Goal: Information Seeking & Learning: Learn about a topic

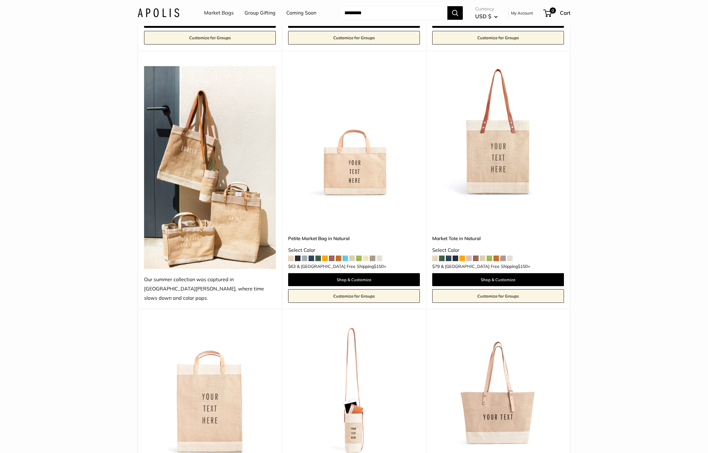
scroll to position [495, 0]
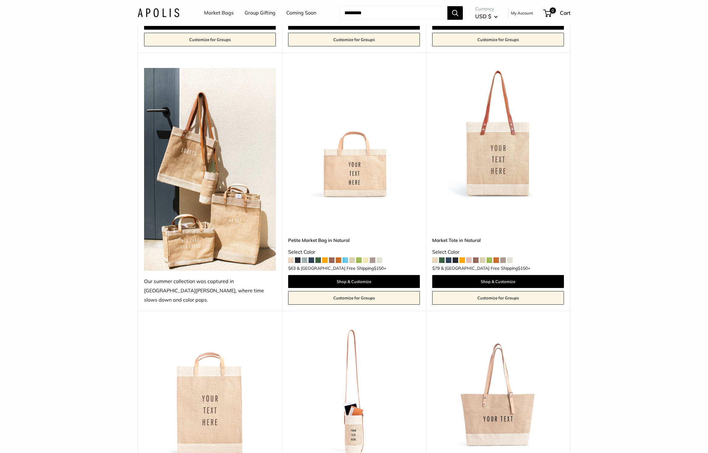
click at [474, 237] on link "Market Tote in Natural" at bounding box center [498, 240] width 132 height 7
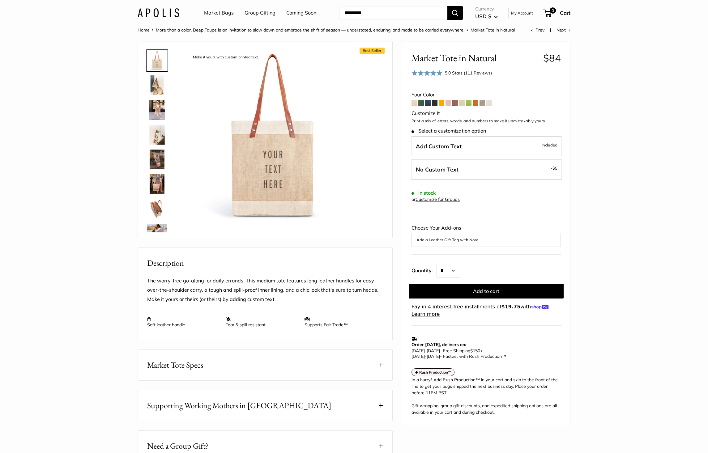
click at [157, 88] on img at bounding box center [157, 85] width 20 height 20
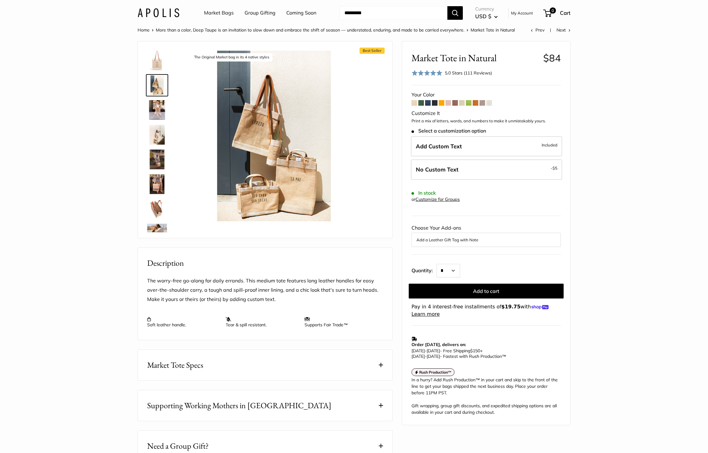
click at [150, 113] on img at bounding box center [157, 110] width 20 height 20
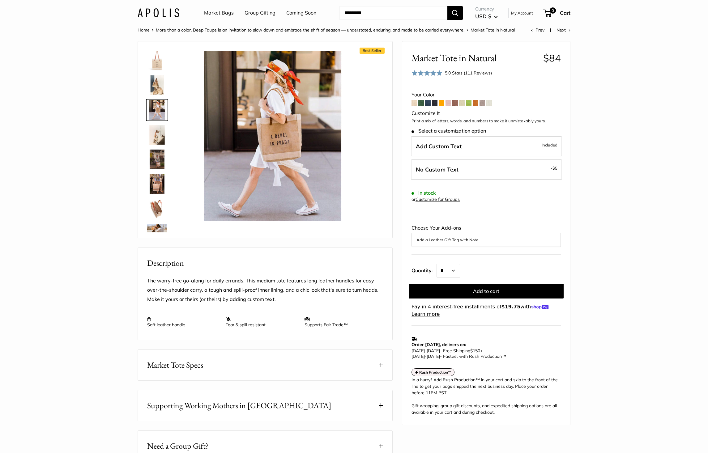
click at [153, 128] on img at bounding box center [157, 135] width 20 height 20
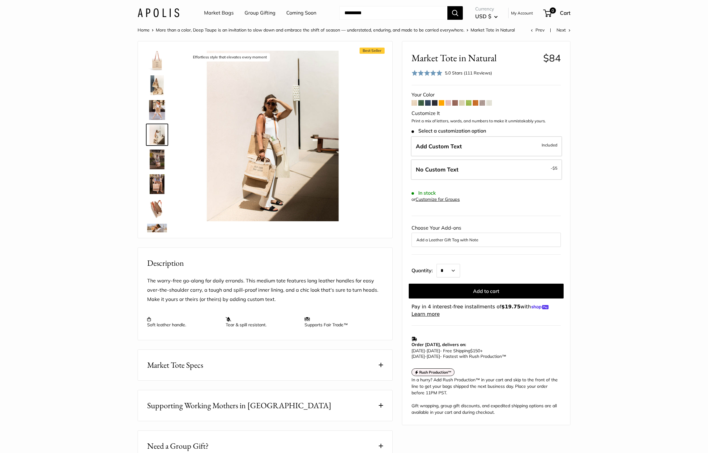
click at [156, 148] on div at bounding box center [160, 140] width 30 height 186
click at [155, 158] on img at bounding box center [157, 160] width 20 height 20
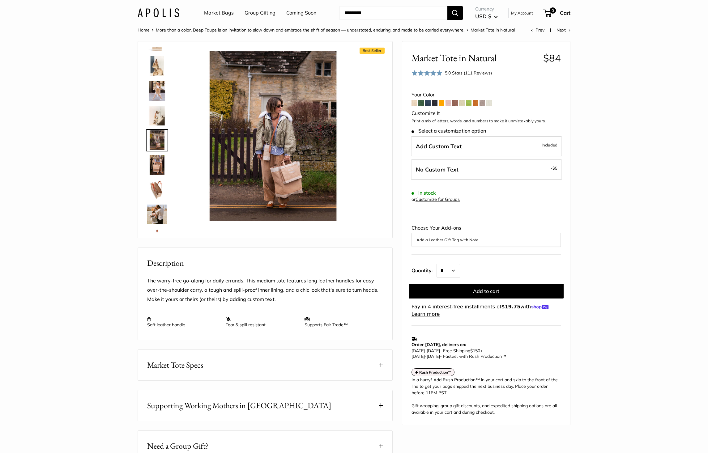
click at [157, 171] on img at bounding box center [157, 165] width 20 height 20
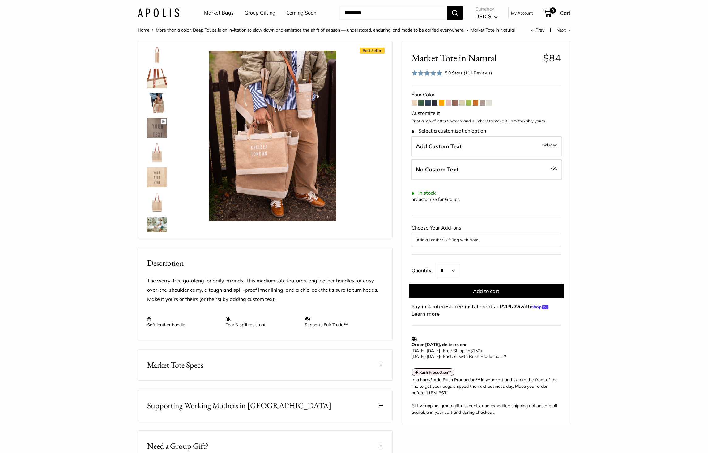
click at [156, 157] on img at bounding box center [157, 153] width 20 height 20
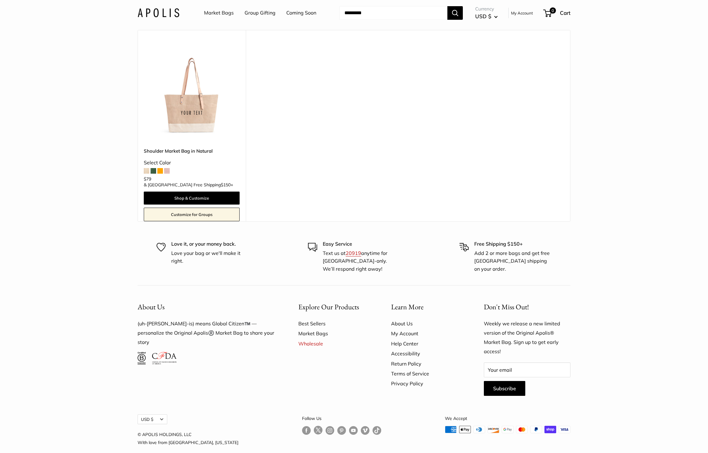
scroll to position [2076, 0]
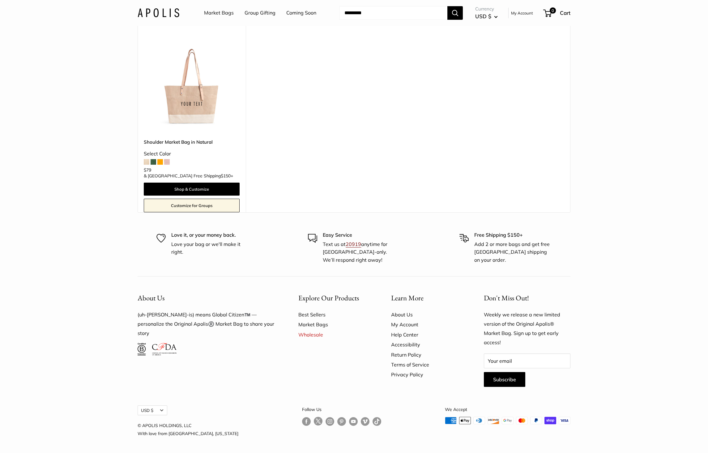
click at [354, 244] on link "20919" at bounding box center [353, 244] width 15 height 6
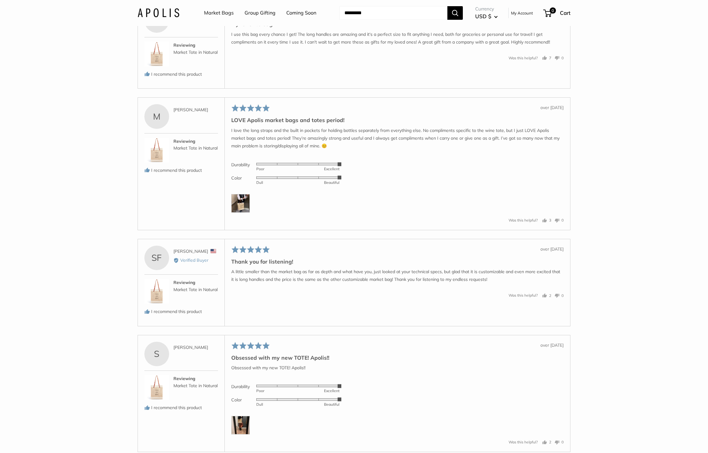
scroll to position [1365, 0]
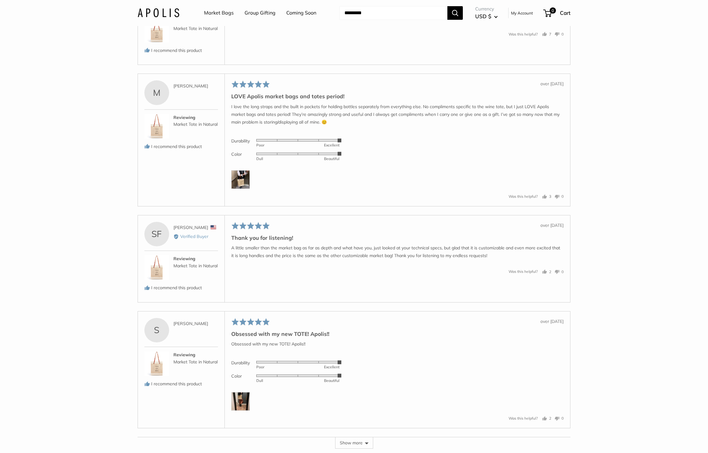
click at [184, 230] on span "Stacy F." at bounding box center [191, 228] width 35 height 6
click at [192, 231] on div "Stacy F. Reviewed by Stacy F., from United States" at bounding box center [196, 227] width 45 height 7
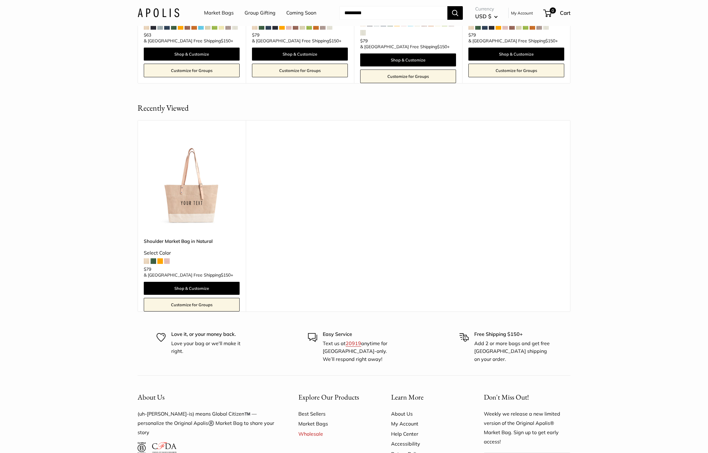
scroll to position [2076, 0]
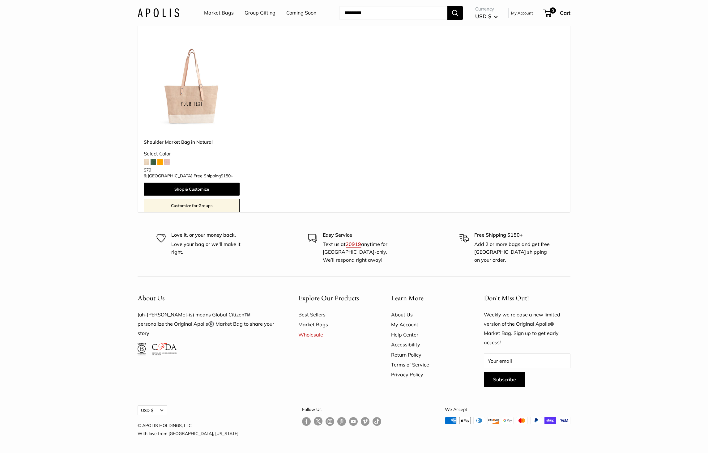
click at [409, 332] on link "Help Center" at bounding box center [426, 335] width 71 height 10
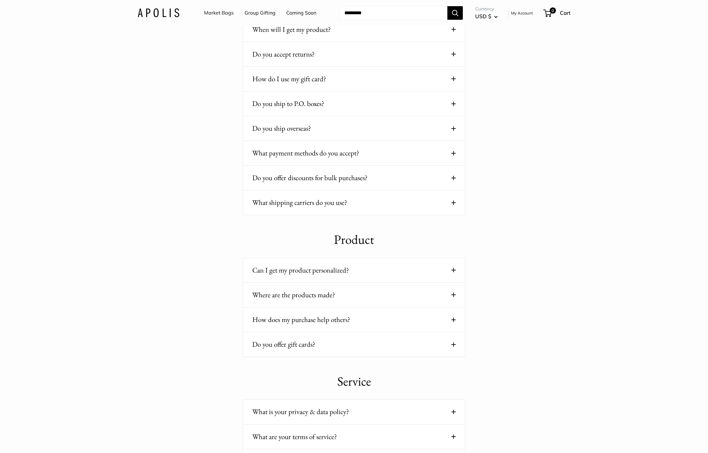
scroll to position [278, 0]
click at [343, 272] on button "Can I get my product personalized?" at bounding box center [354, 270] width 204 height 12
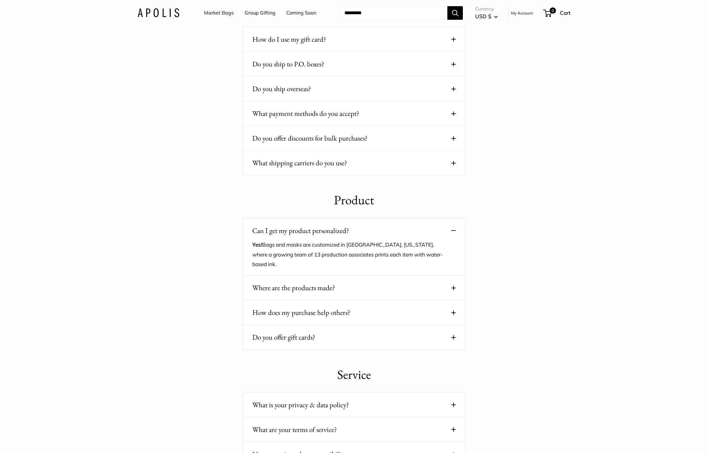
scroll to position [340, 0]
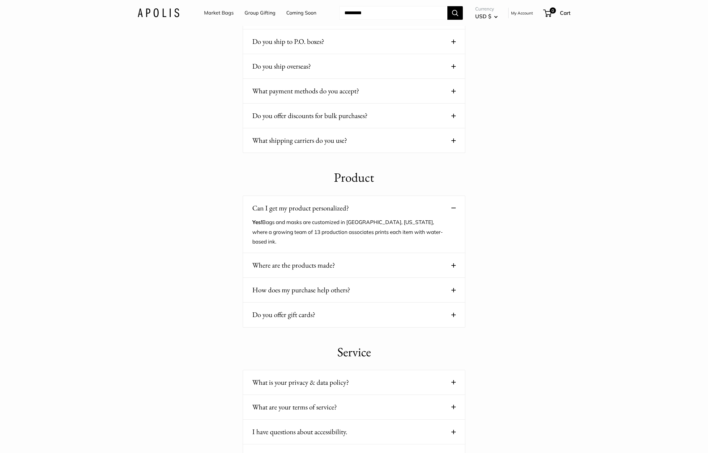
click at [350, 268] on button "Where are the products made?" at bounding box center [354, 266] width 204 height 12
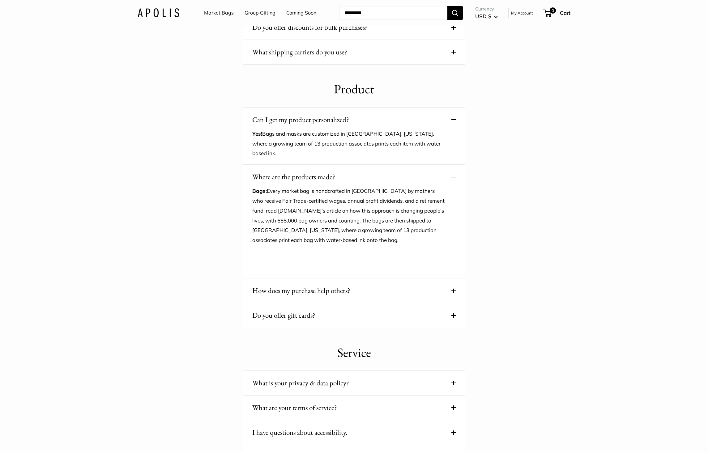
scroll to position [464, 0]
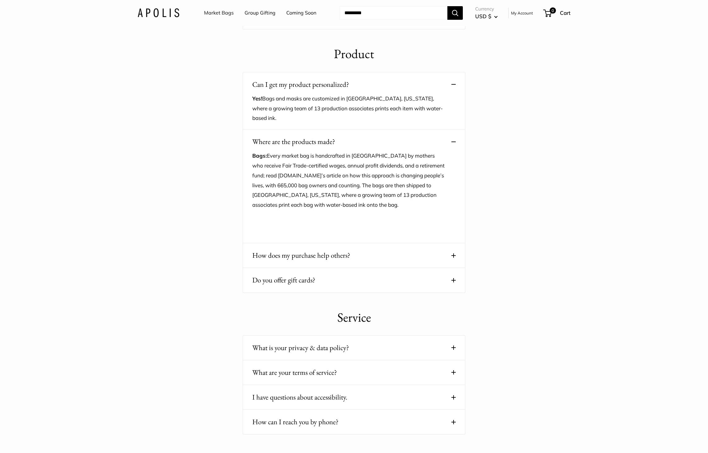
click at [348, 254] on button "How does my purchase help others?" at bounding box center [354, 256] width 204 height 12
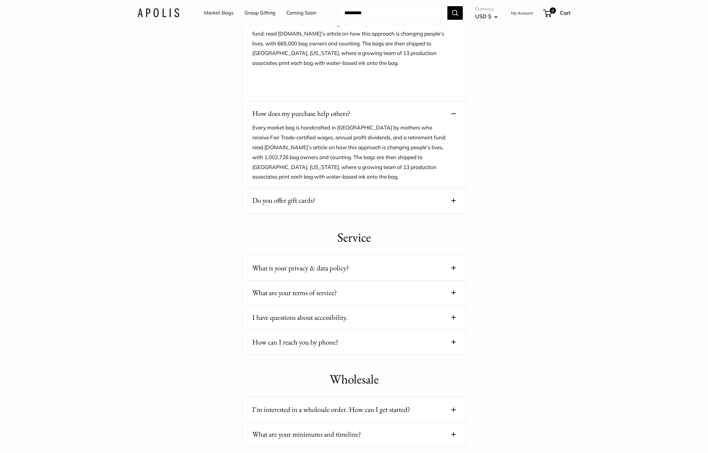
scroll to position [619, 0]
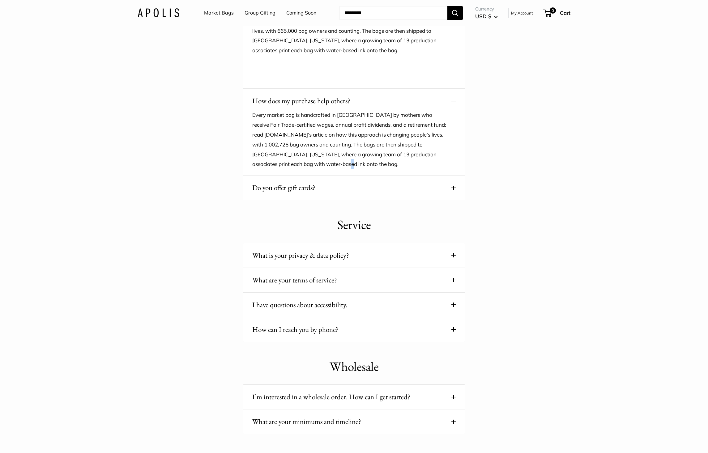
drag, startPoint x: 329, startPoint y: 170, endPoint x: 328, endPoint y: 176, distance: 5.9
click at [328, 176] on div "Product Can I get my product personalized? Yes! Bags and masks are customized i…" at bounding box center [354, 45] width 223 height 310
drag, startPoint x: 328, startPoint y: 176, endPoint x: 330, endPoint y: 187, distance: 11.6
click at [330, 187] on button "Do you offer gift cards?" at bounding box center [354, 188] width 204 height 12
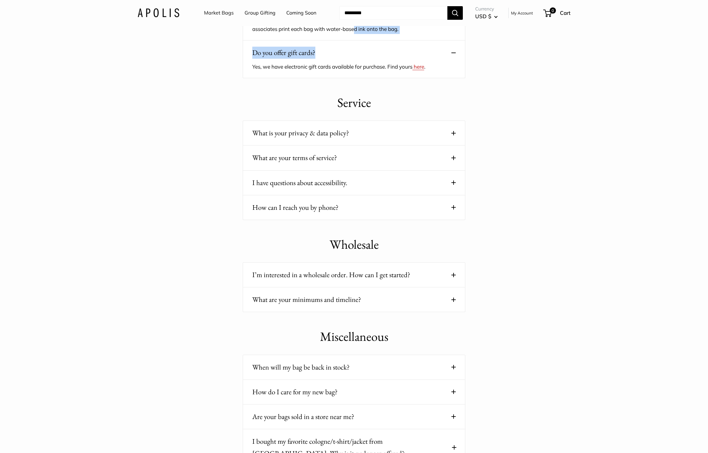
scroll to position [773, 0]
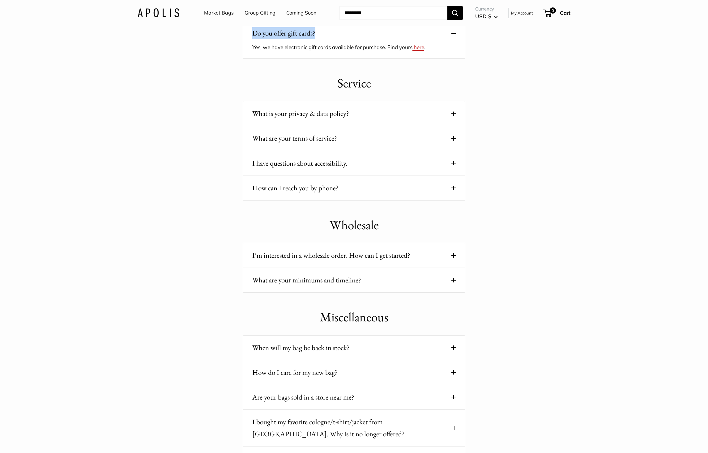
click at [331, 188] on button "How can I reach you by phone?" at bounding box center [354, 188] width 204 height 12
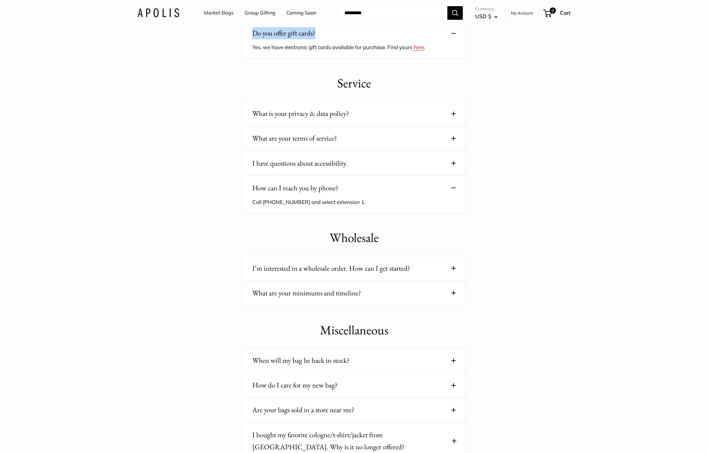
click at [339, 168] on button "I have questions about accessibility." at bounding box center [354, 163] width 204 height 12
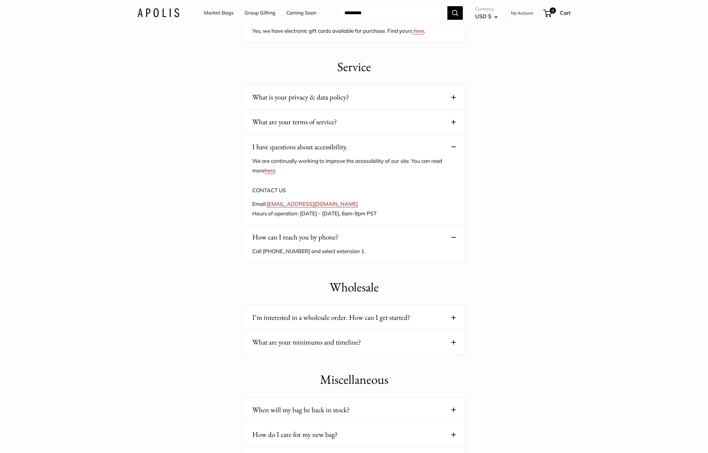
scroll to position [804, 0]
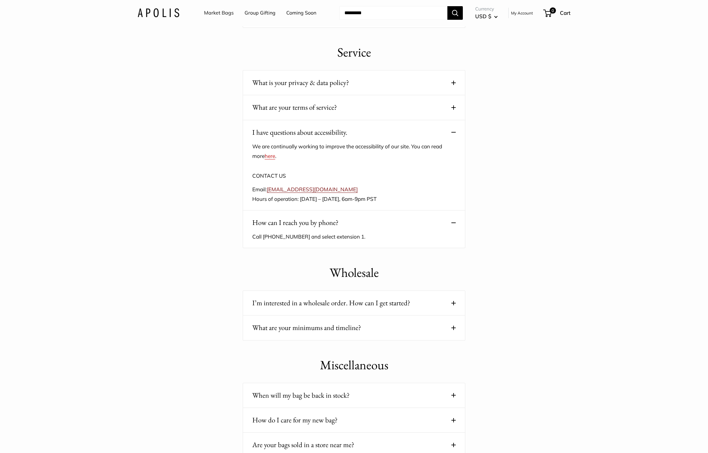
click at [307, 189] on link "[EMAIL_ADDRESS][DOMAIN_NAME]" at bounding box center [312, 189] width 91 height 6
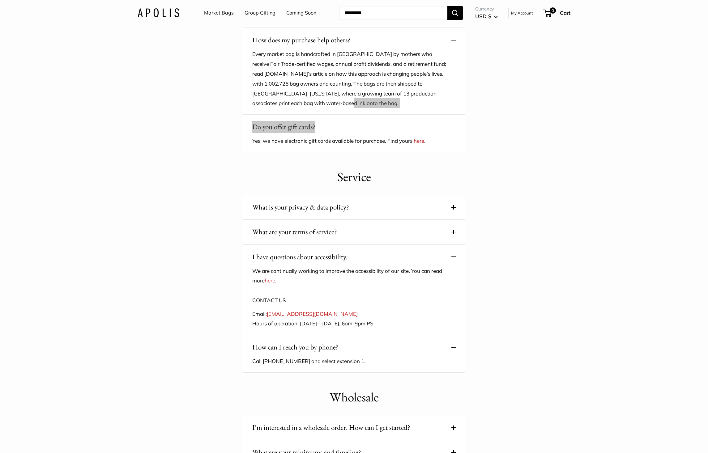
scroll to position [680, 0]
drag, startPoint x: 328, startPoint y: 312, endPoint x: 270, endPoint y: 314, distance: 58.2
click at [269, 314] on p "Email: hello@apolisglobal.com Hours of operation: Monday – Friday, 6am-9pm PST" at bounding box center [349, 318] width 194 height 20
drag, startPoint x: 270, startPoint y: 314, endPoint x: 277, endPoint y: 314, distance: 7.1
copy link "[EMAIL_ADDRESS][DOMAIN_NAME]"
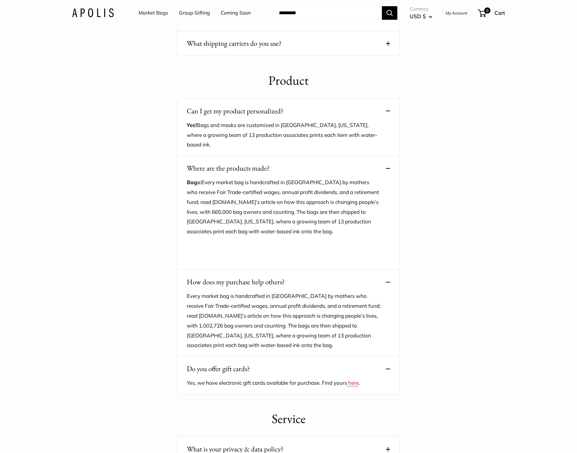
scroll to position [464, 0]
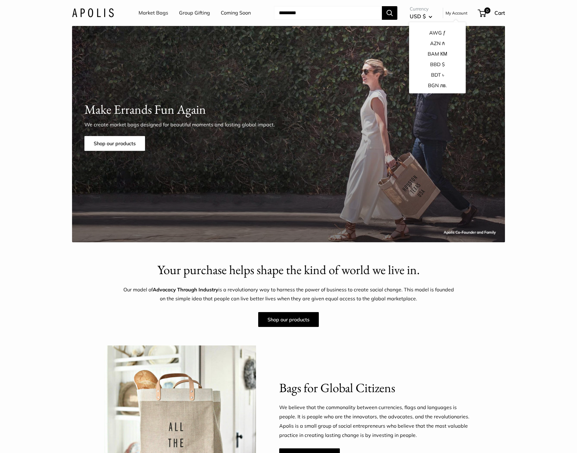
click at [157, 15] on link "Market Bags" at bounding box center [154, 12] width 30 height 9
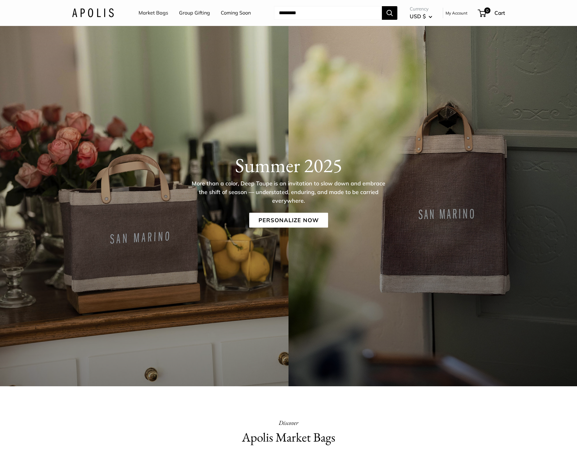
click at [192, 15] on link "Group Gifting" at bounding box center [194, 12] width 31 height 9
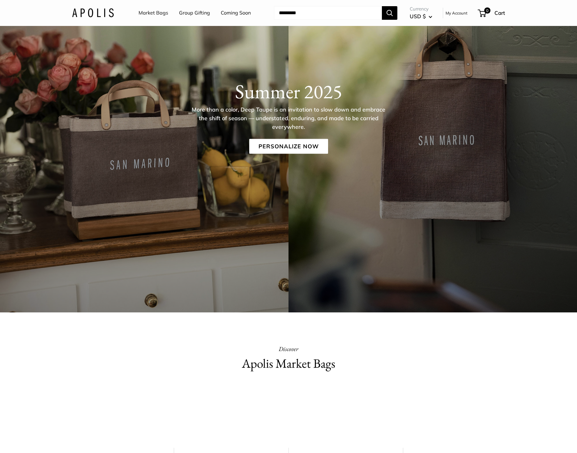
scroll to position [124, 0]
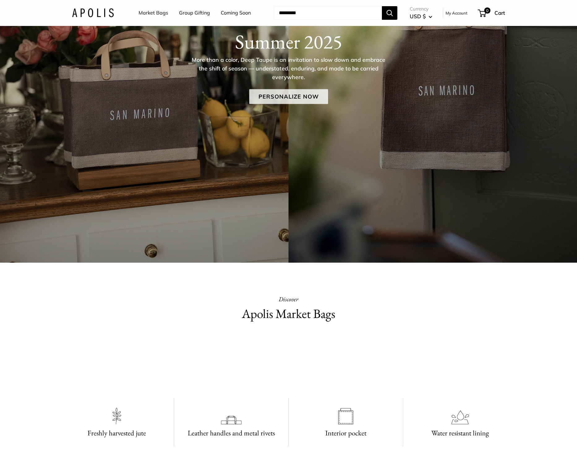
click at [302, 98] on link "Personalize Now" at bounding box center [288, 96] width 79 height 15
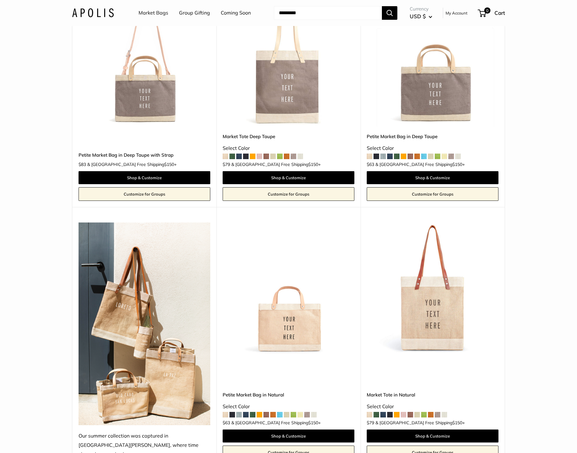
scroll to position [457, 0]
